Goal: Information Seeking & Learning: Learn about a topic

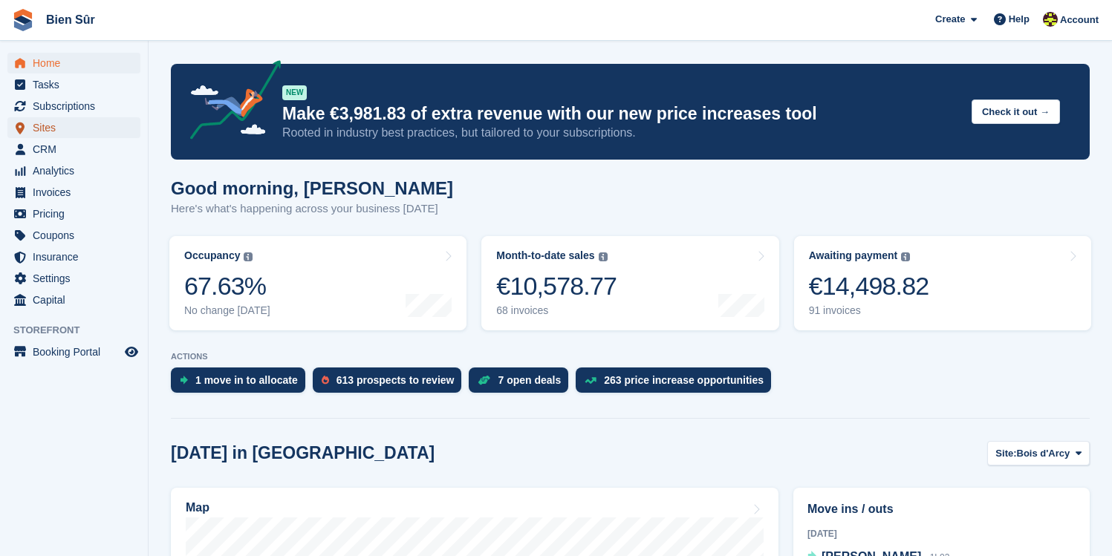
click at [93, 131] on span "Sites" at bounding box center [77, 127] width 89 height 21
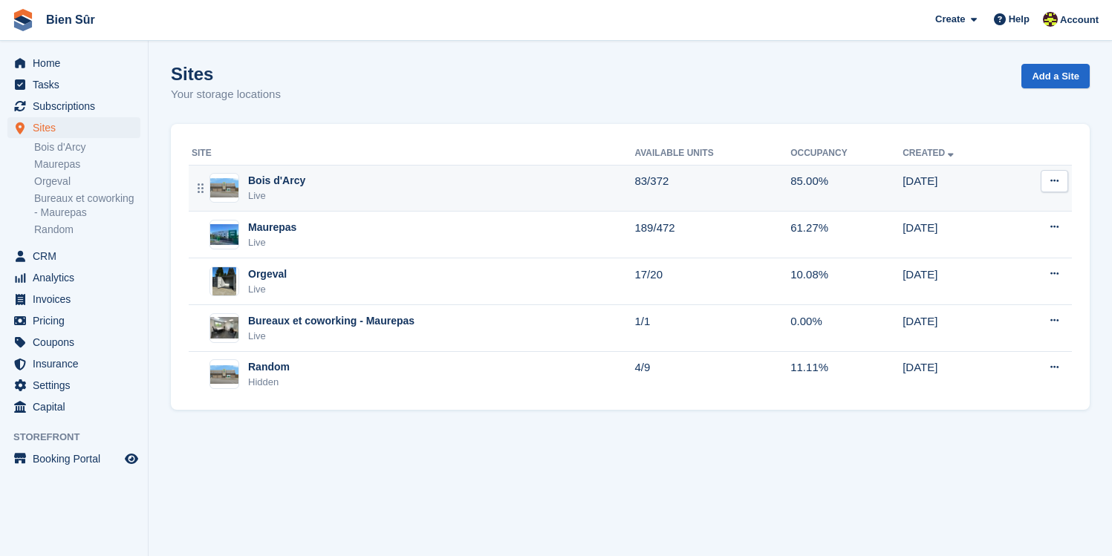
click at [300, 189] on div "Live" at bounding box center [276, 196] width 57 height 15
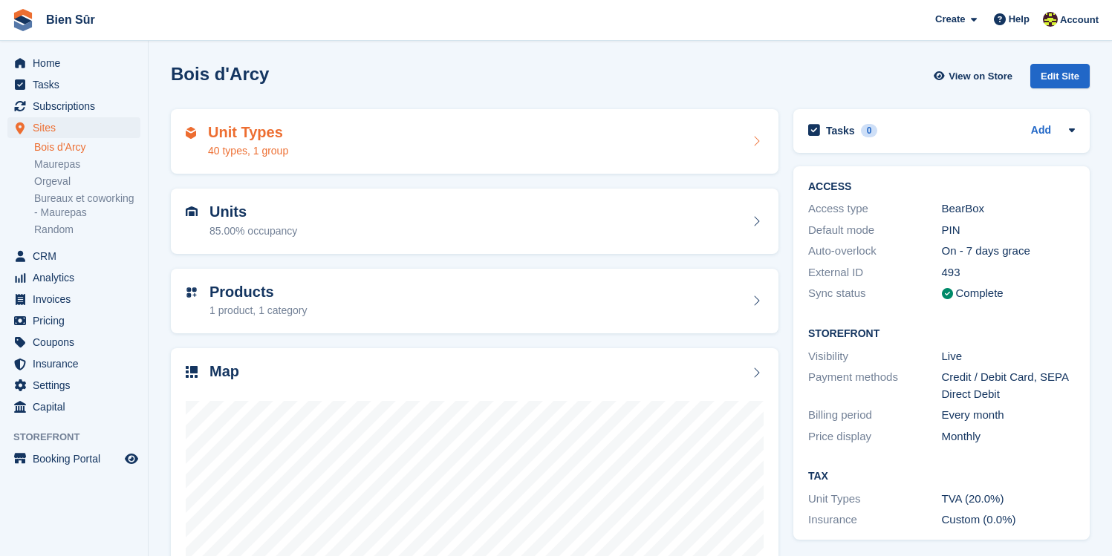
click at [339, 151] on div "Unit Types 40 types, 1 group" at bounding box center [475, 142] width 578 height 36
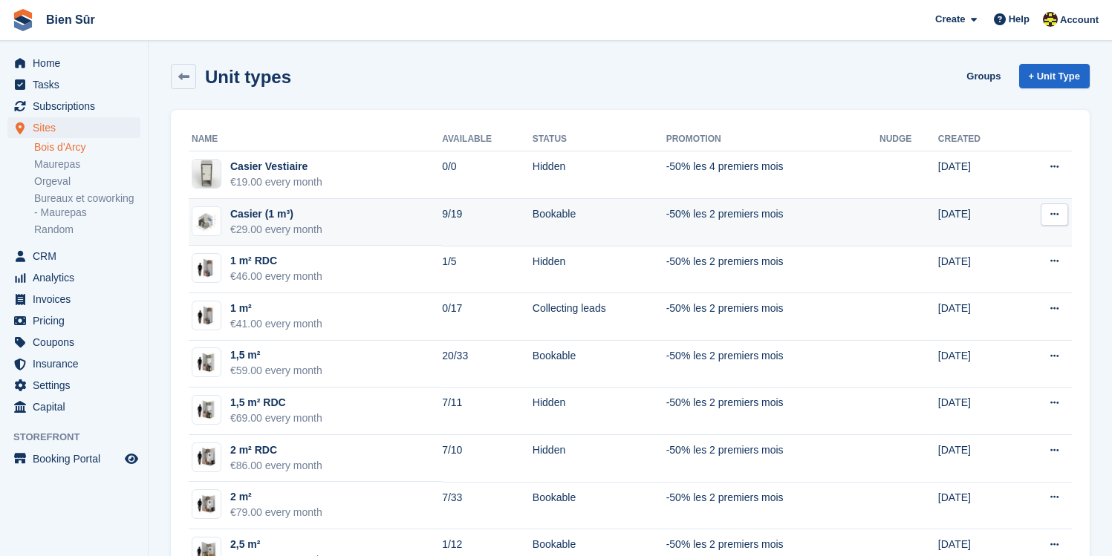
click at [316, 227] on div "€29.00 every month" at bounding box center [276, 230] width 92 height 16
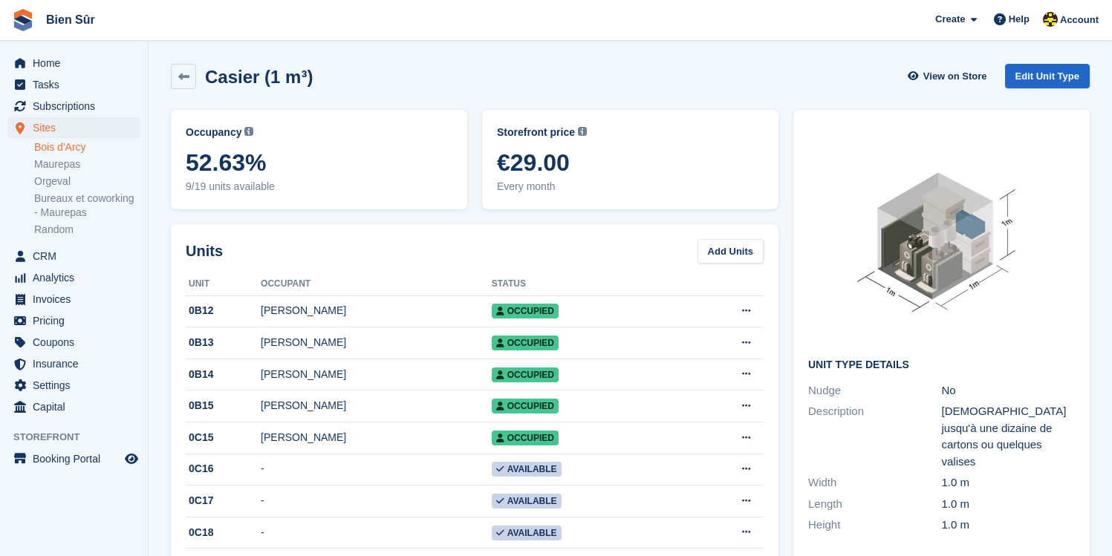
click at [196, 77] on div "Casier (1 m³)" at bounding box center [254, 77] width 117 height 20
click at [182, 77] on icon at bounding box center [183, 76] width 11 height 11
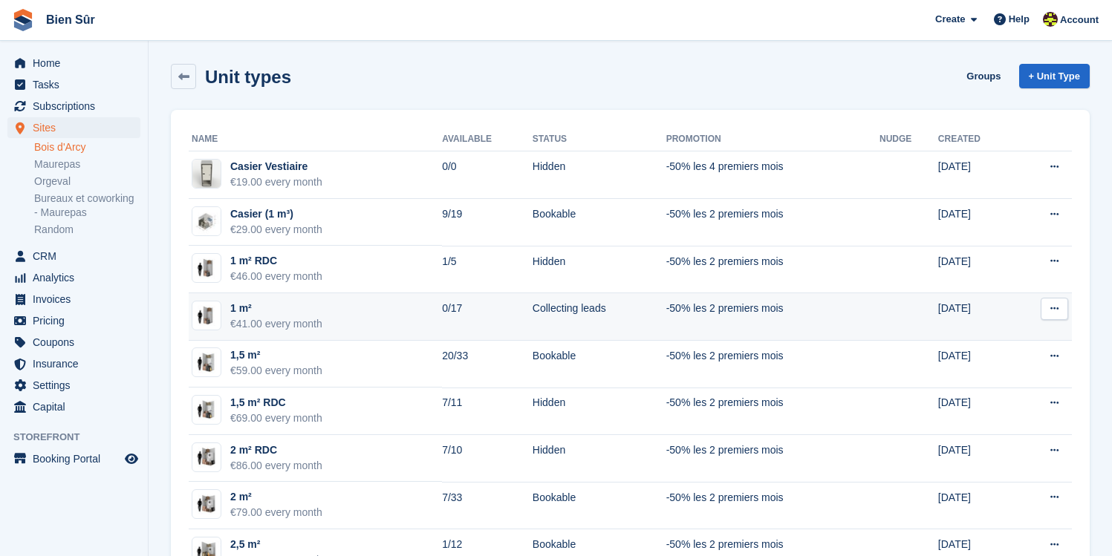
click at [312, 305] on div "1 m²" at bounding box center [276, 309] width 92 height 16
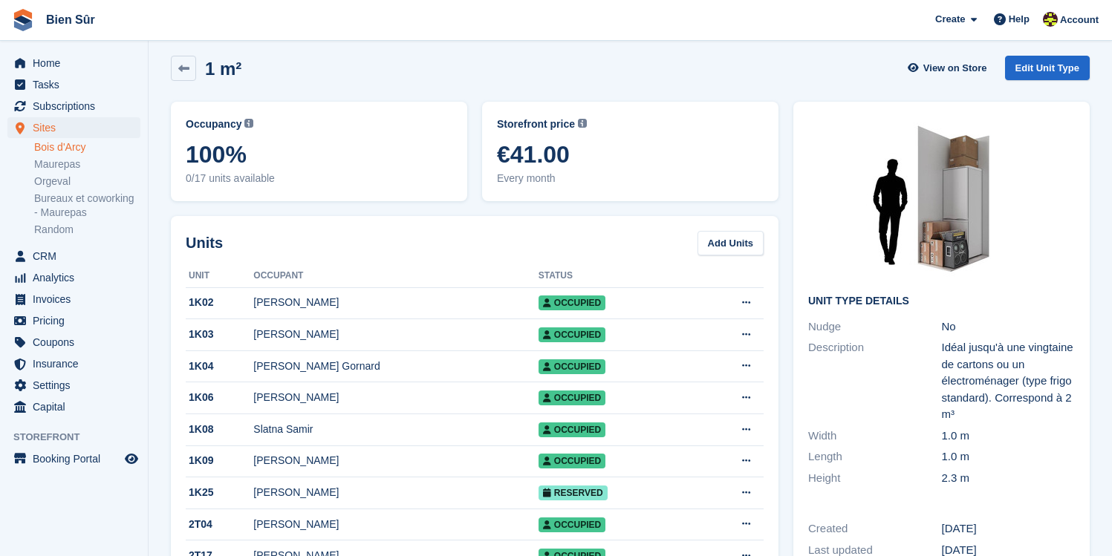
scroll to position [7, 0]
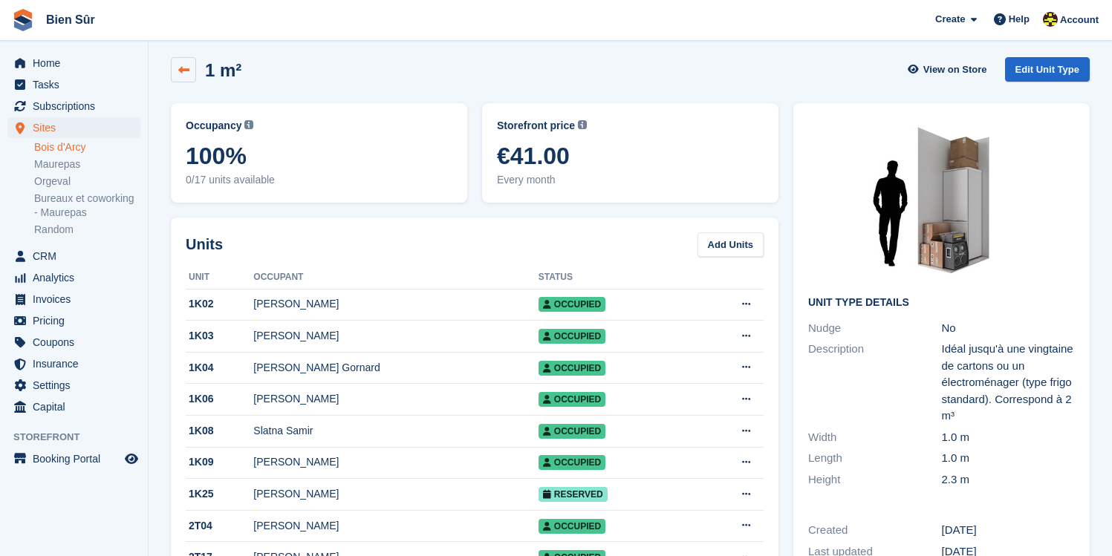
click at [184, 68] on icon at bounding box center [183, 70] width 11 height 11
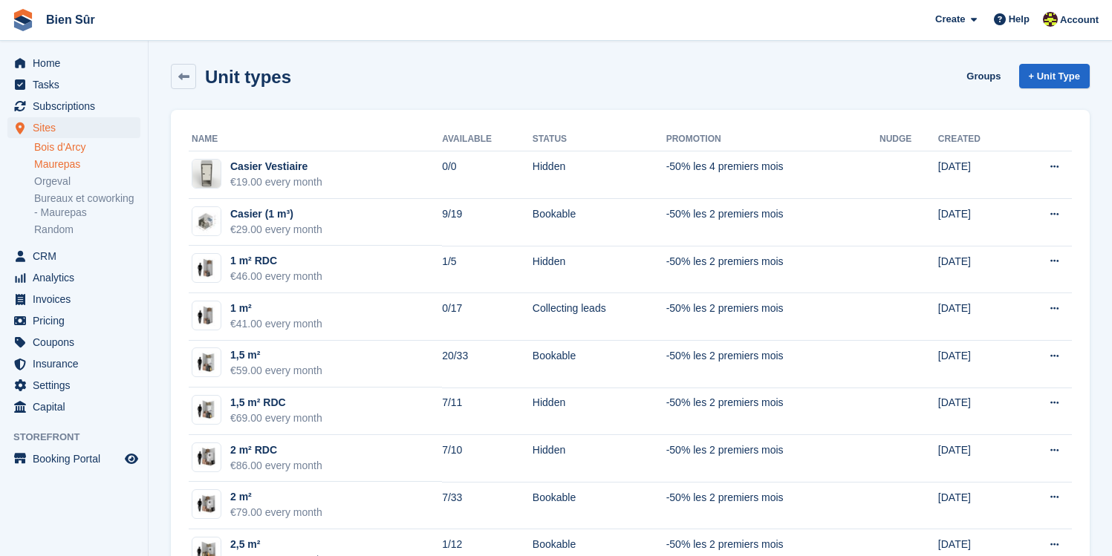
click at [71, 166] on link "Maurepas" at bounding box center [87, 164] width 106 height 14
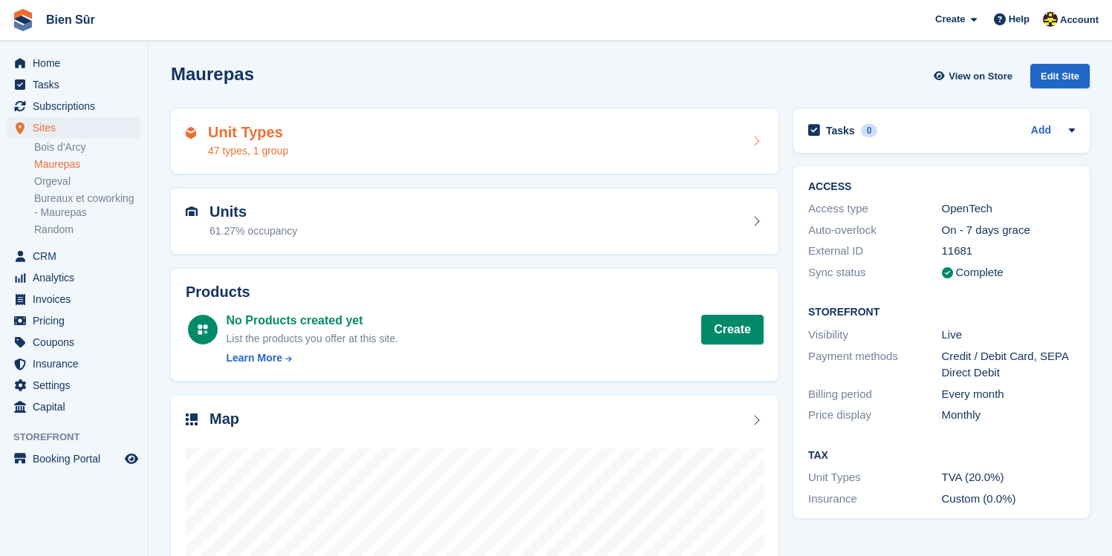
click at [258, 149] on div "47 types, 1 group" at bounding box center [248, 151] width 80 height 16
